Goal: Transaction & Acquisition: Purchase product/service

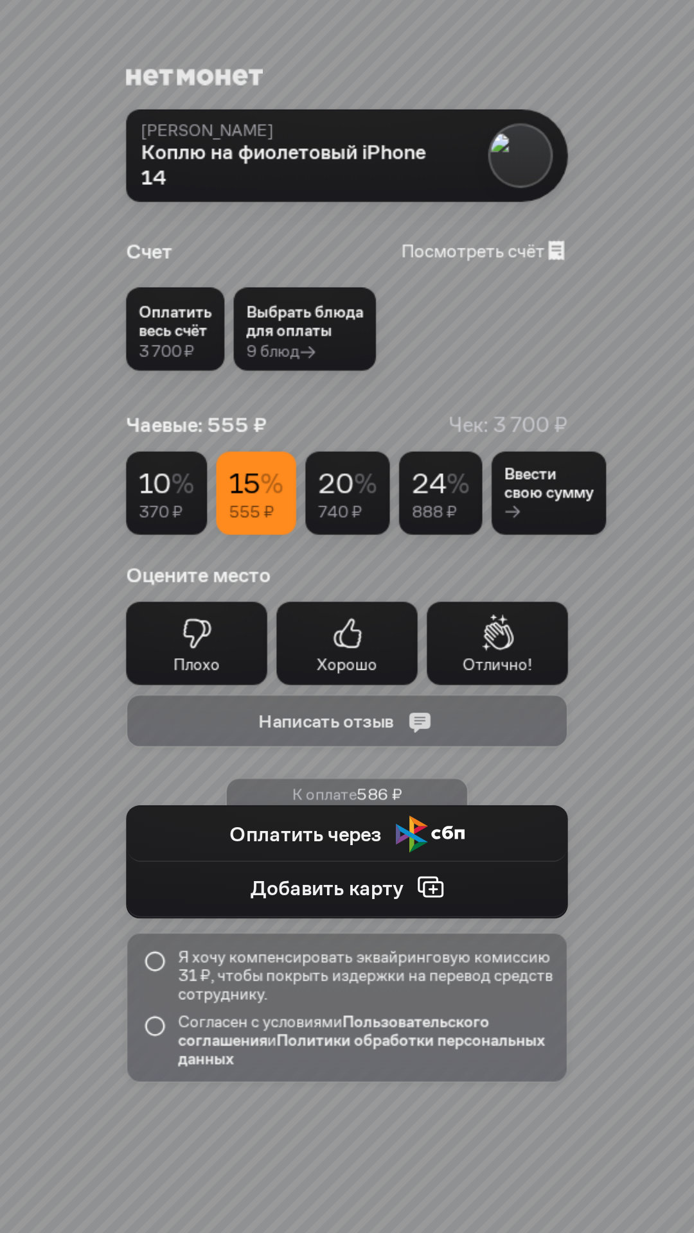
click at [181, 342] on div "3 700 ₽" at bounding box center [166, 351] width 55 height 19
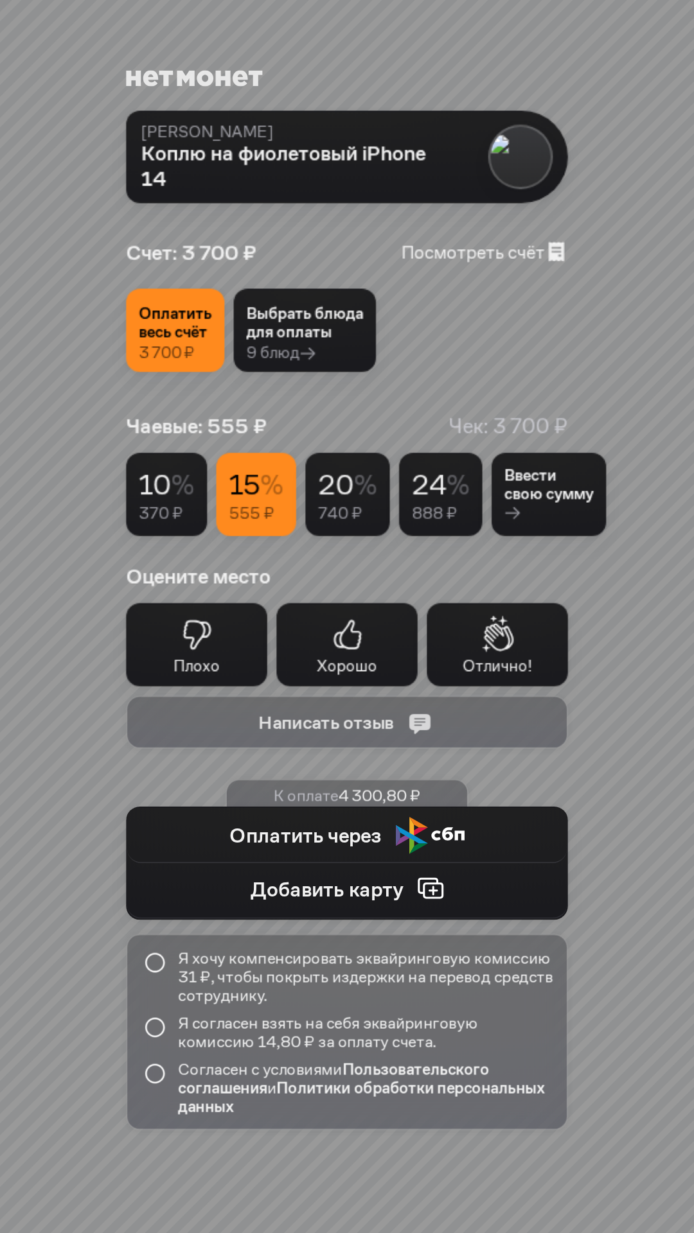
click at [301, 340] on div "Выбрать блюда для оплаты 9 блюд" at bounding box center [305, 330] width 142 height 83
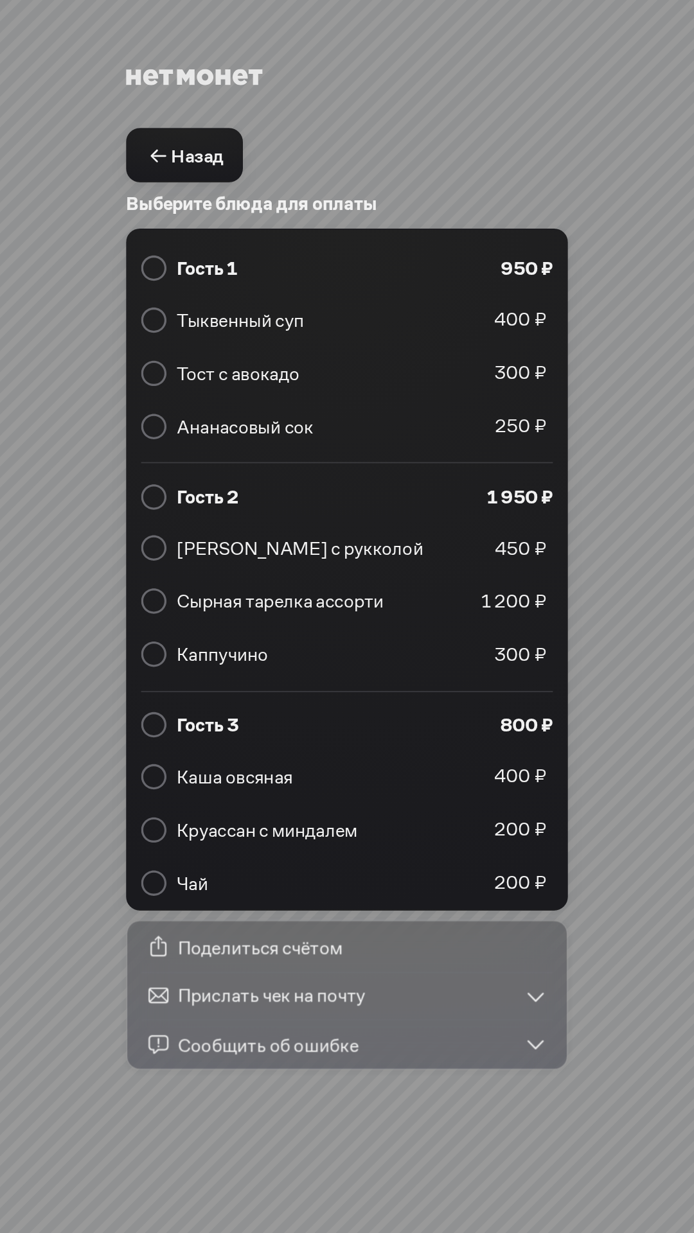
click at [196, 152] on span "Назад" at bounding box center [197, 156] width 52 height 24
